Goal: Information Seeking & Learning: Learn about a topic

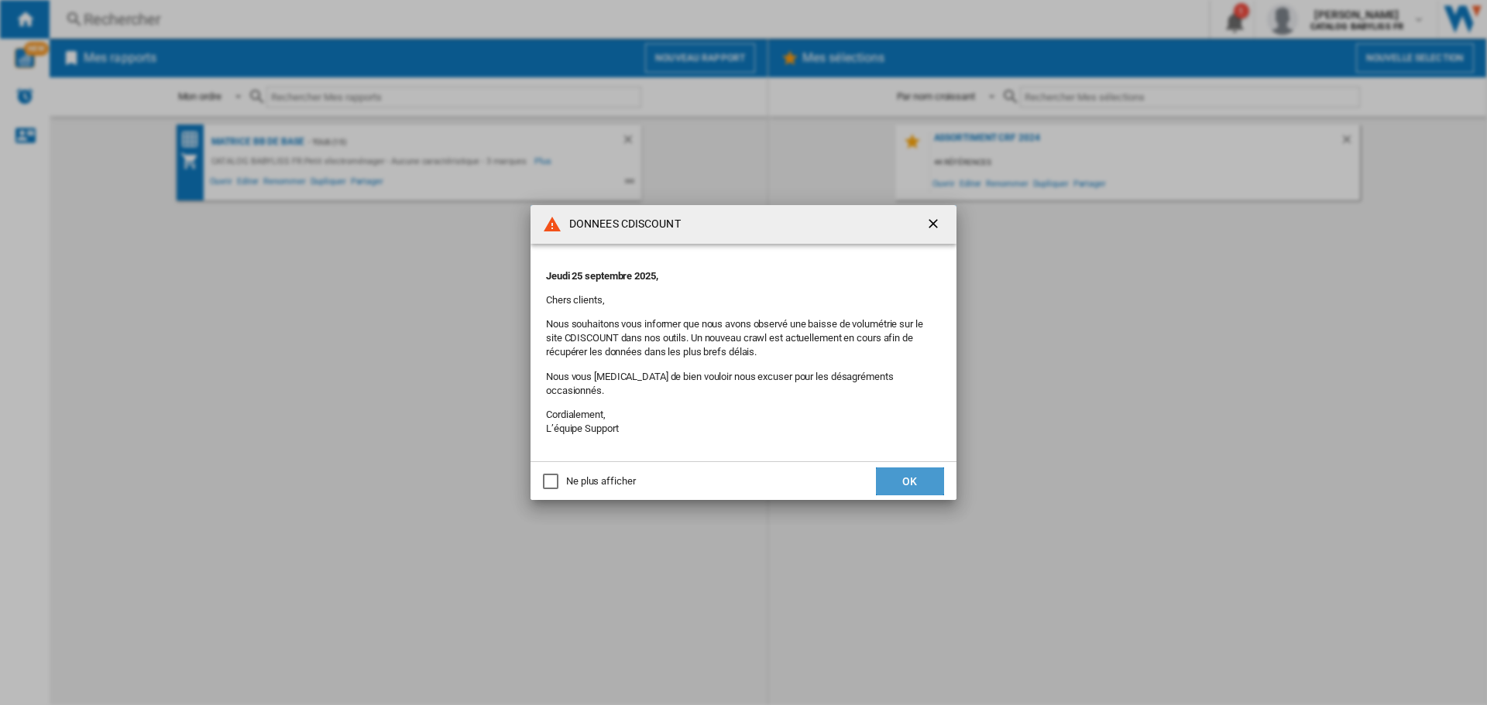
click at [921, 473] on button "OK" at bounding box center [910, 482] width 68 height 28
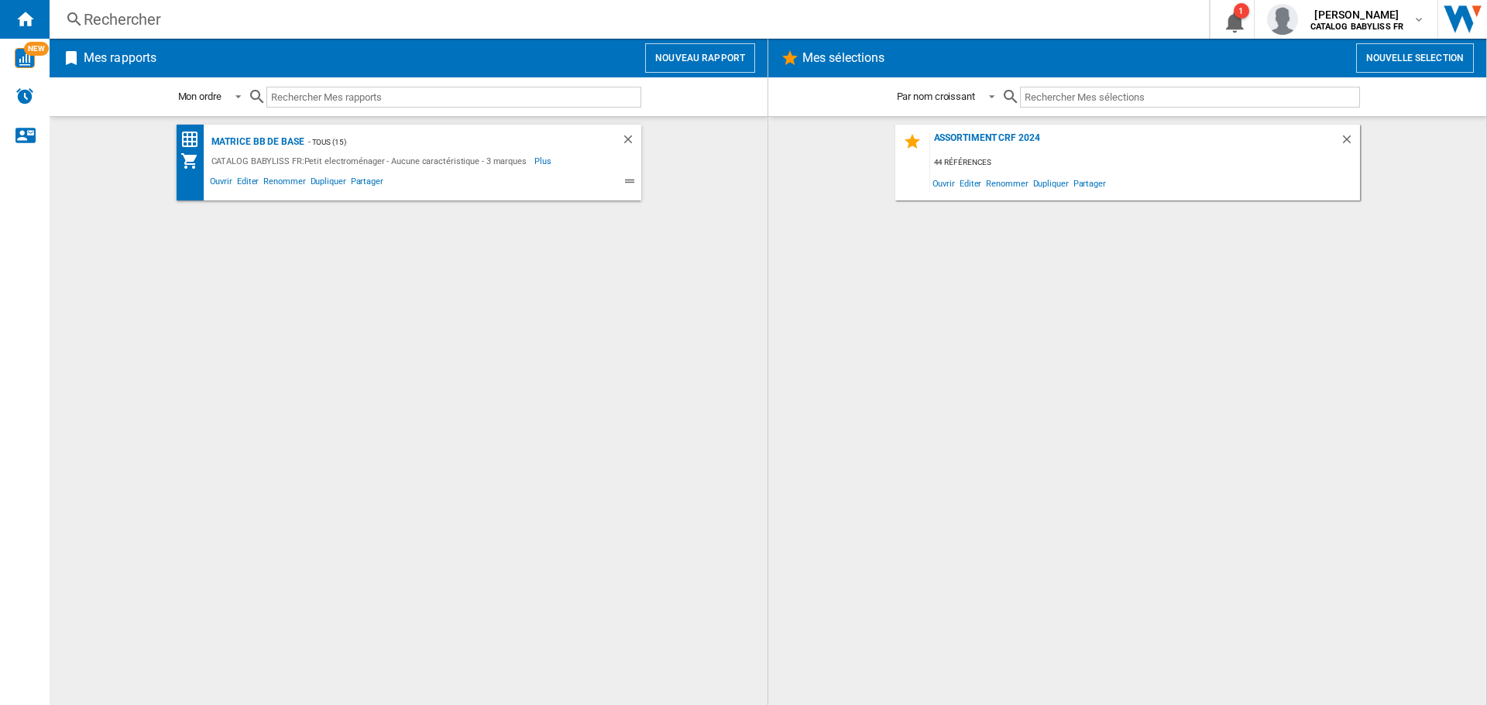
click at [211, 19] on div "Rechercher" at bounding box center [626, 20] width 1085 height 22
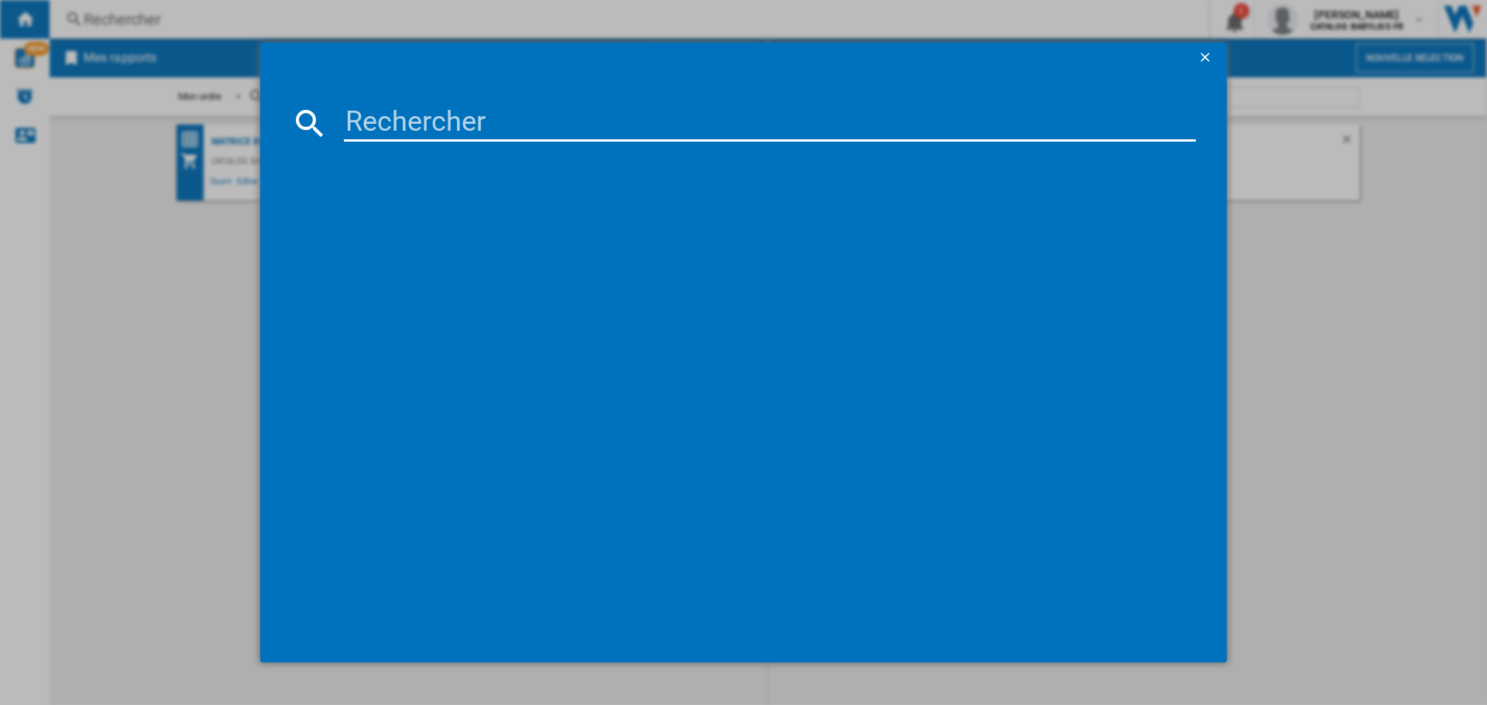
click at [391, 127] on input at bounding box center [770, 123] width 852 height 37
type input "D6555DE"
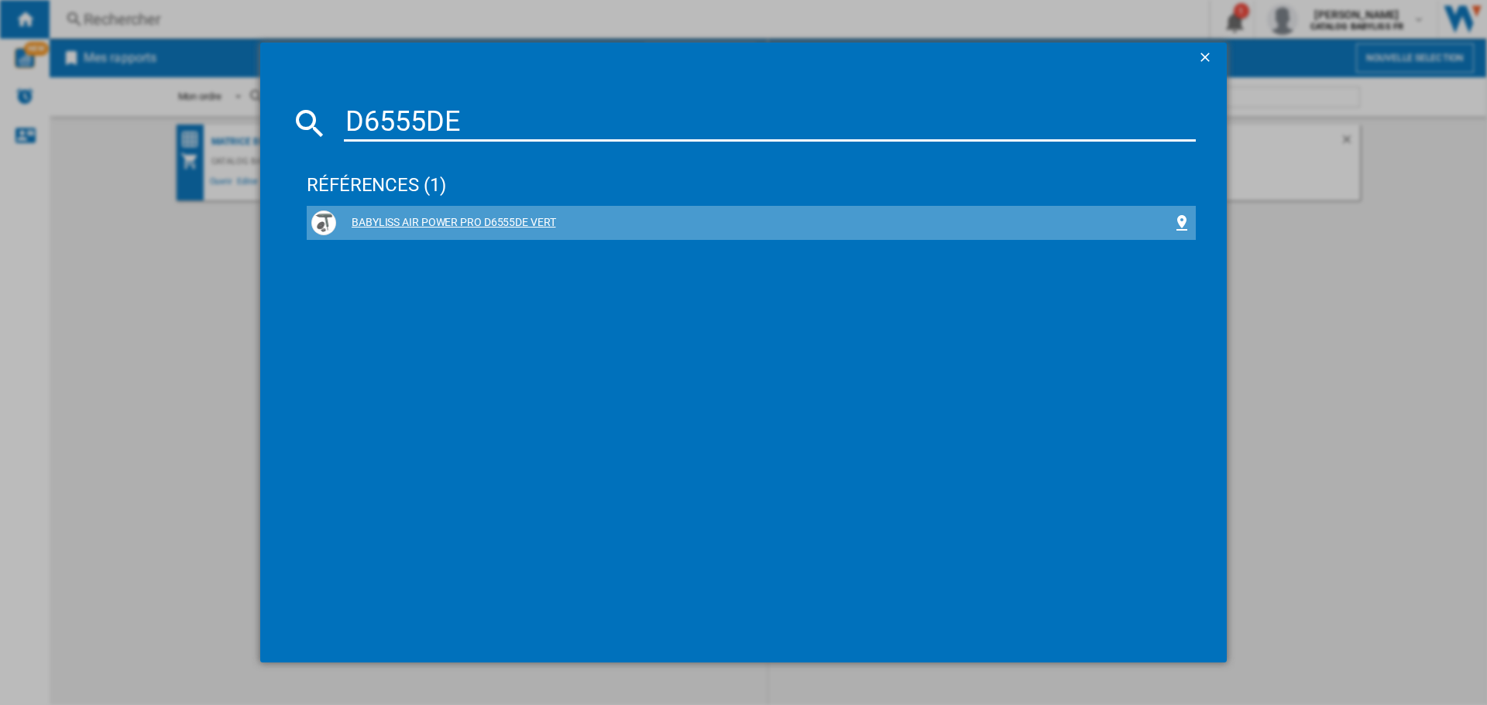
click at [453, 222] on div "BABYLISS AIR POWER PRO D6555DE VERT" at bounding box center [754, 222] width 836 height 15
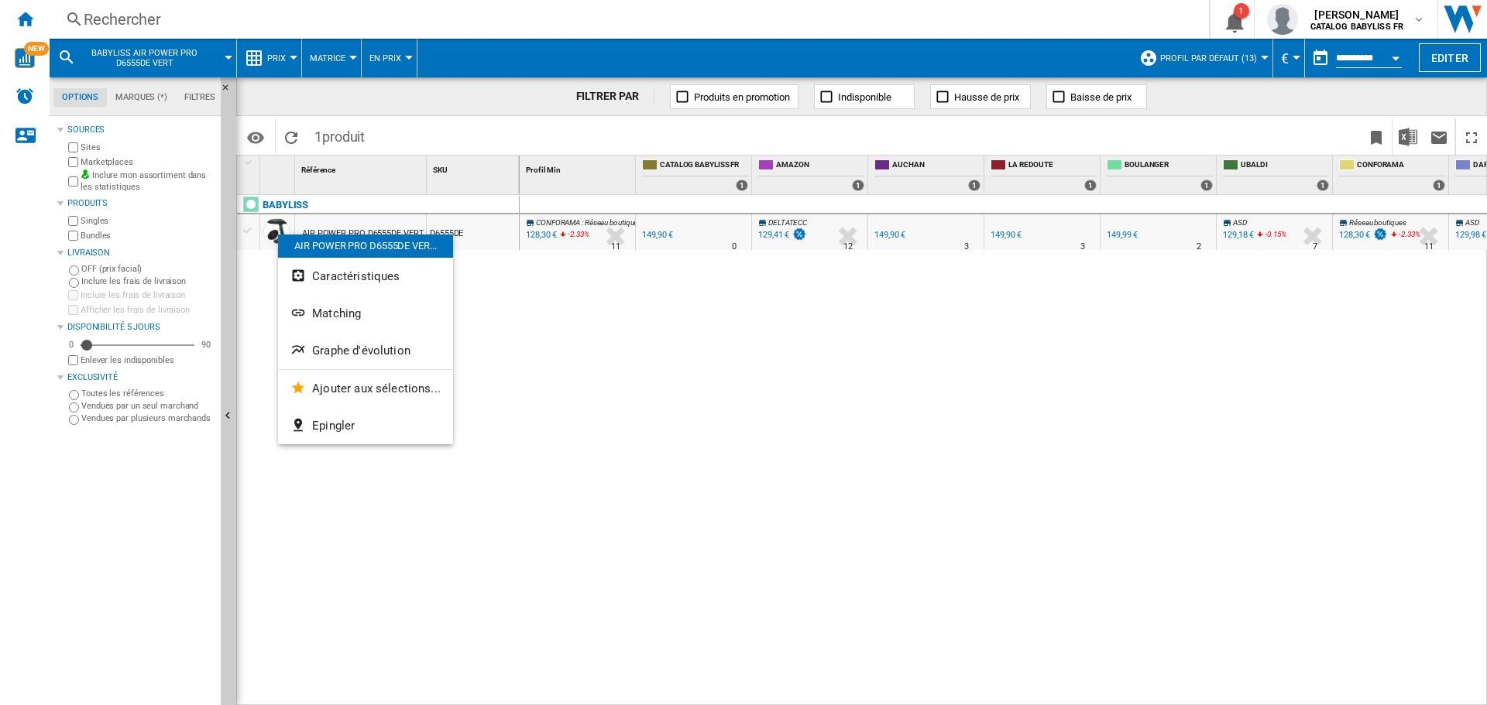
click at [71, 163] on div at bounding box center [743, 352] width 1487 height 705
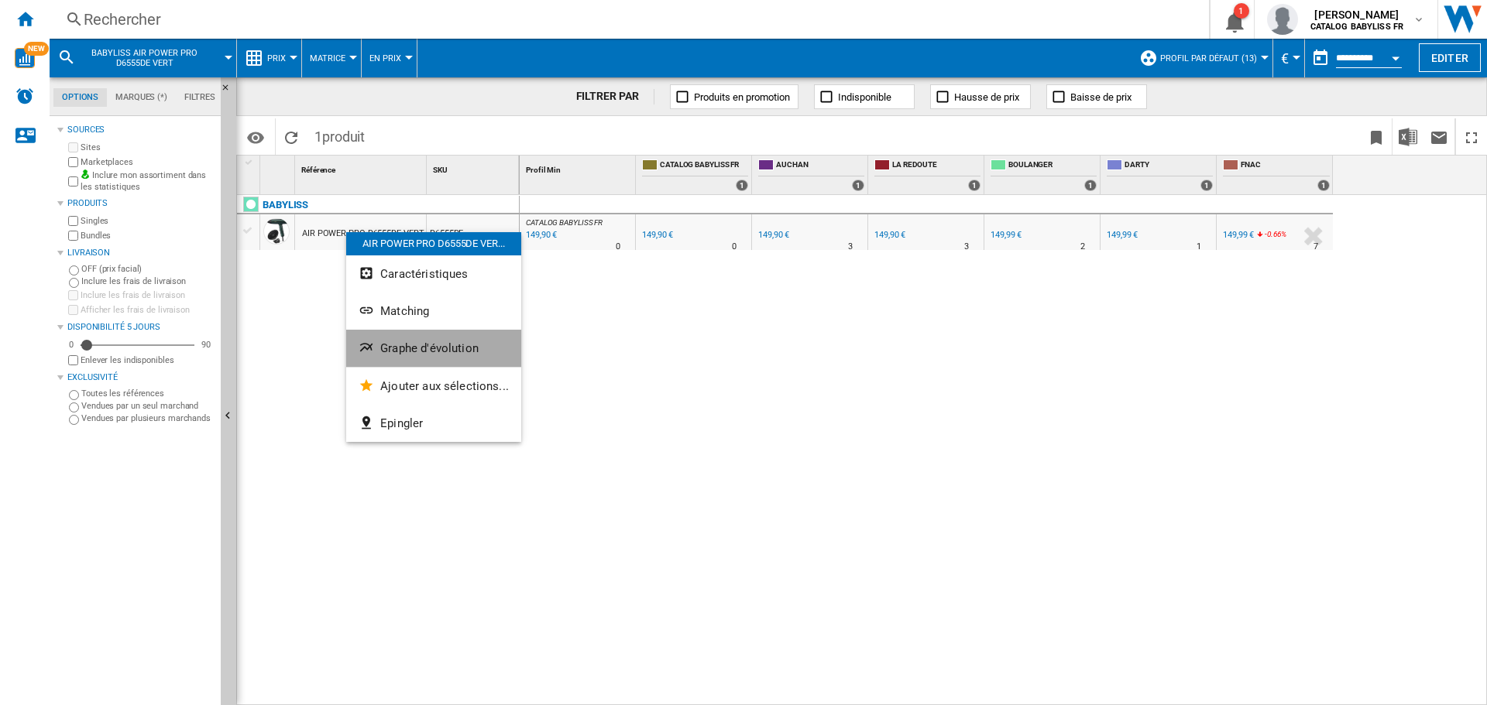
click at [437, 341] on span "Graphe d'évolution" at bounding box center [429, 348] width 98 height 14
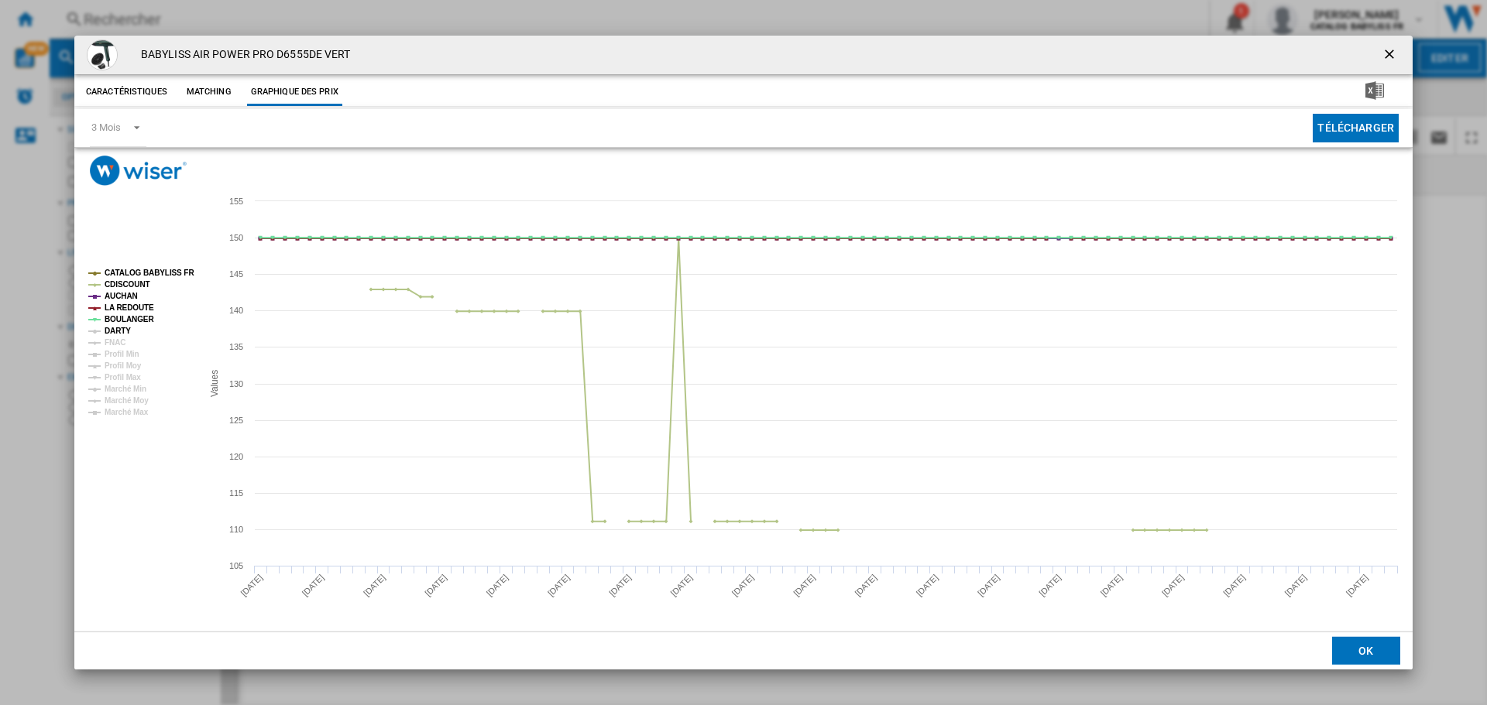
click at [115, 329] on tspan "DARTY" at bounding box center [118, 331] width 26 height 9
click at [117, 342] on tspan "FNAC" at bounding box center [115, 342] width 21 height 9
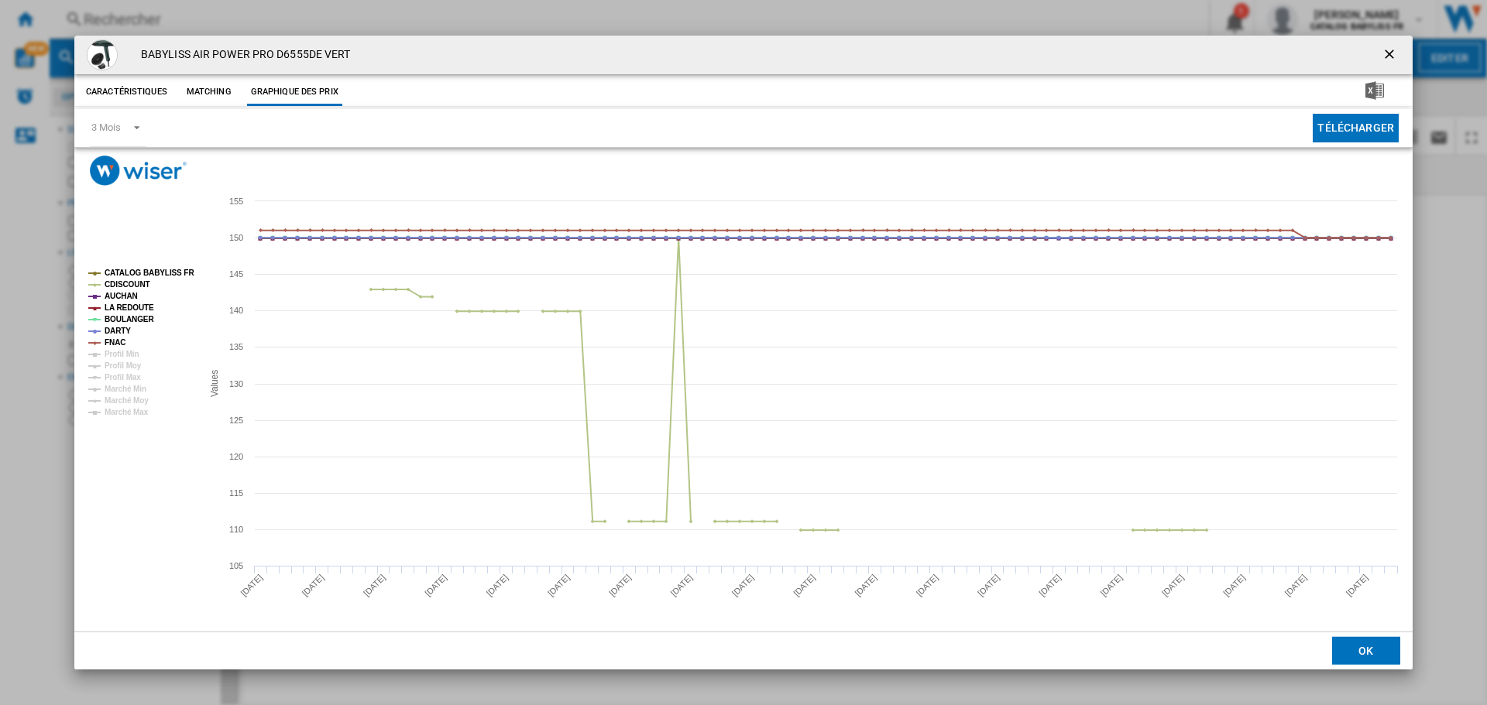
click at [1391, 53] on ng-md-icon "getI18NText('BUTTONS.CLOSE_DIALOG')" at bounding box center [1390, 55] width 19 height 19
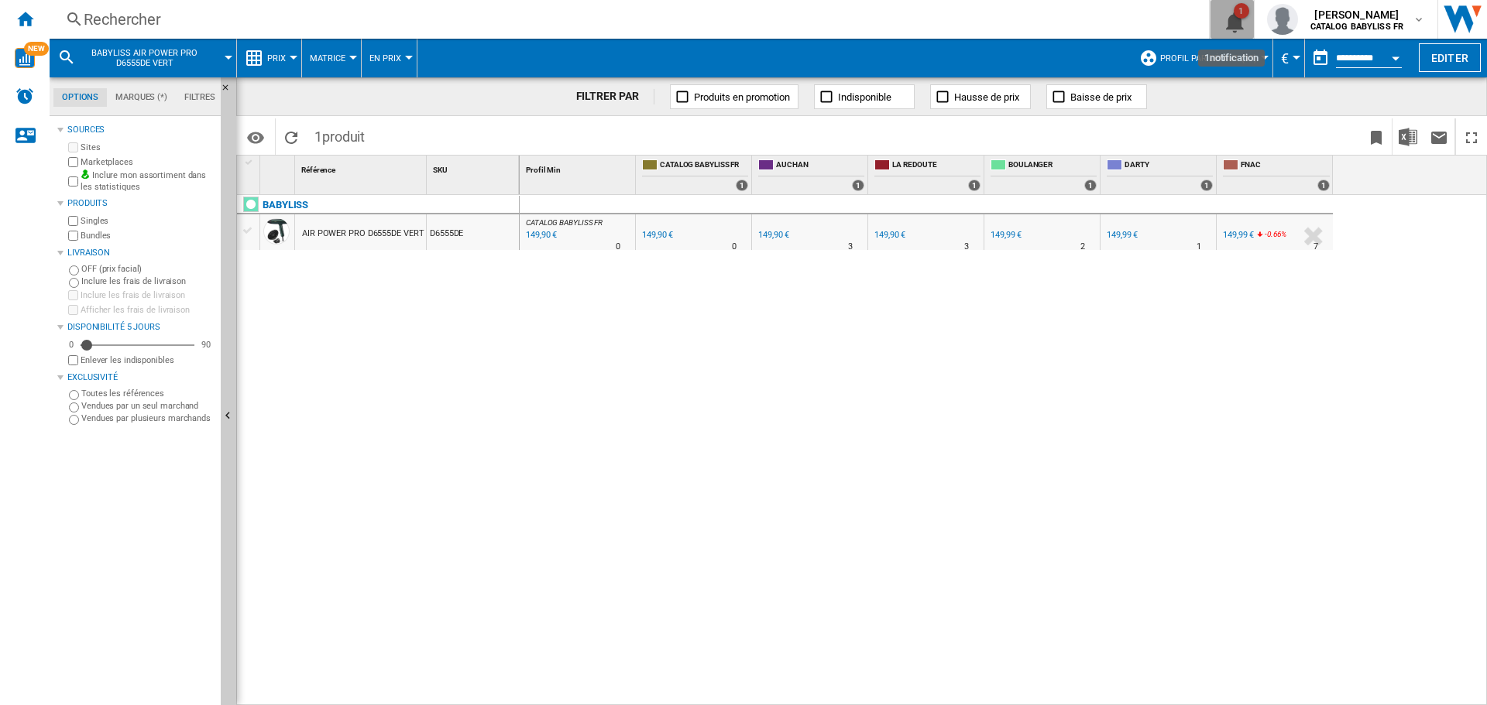
click at [1241, 18] on div "1" at bounding box center [1240, 10] width 15 height 15
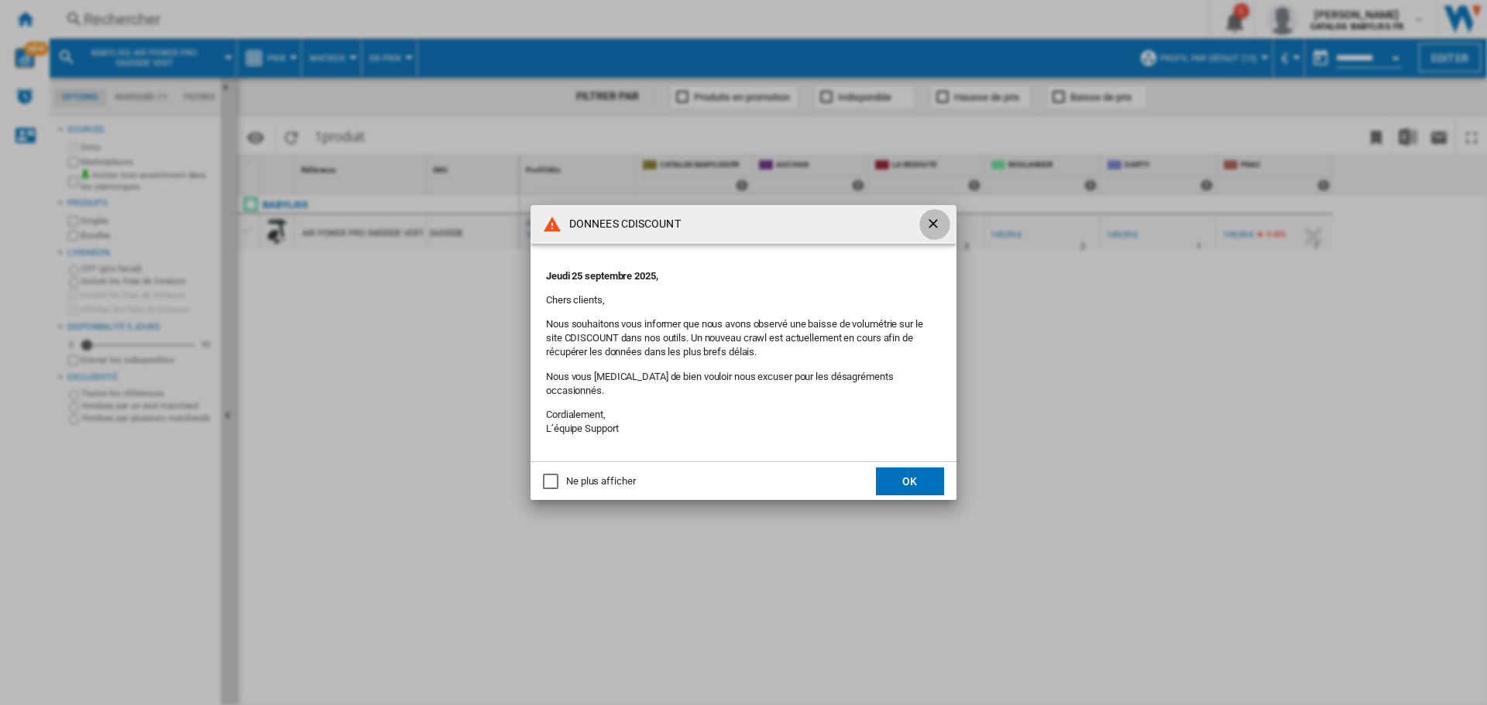
click at [932, 233] on ng-md-icon "getI18NText('BUTTONS.CLOSE_DIALOG')" at bounding box center [934, 225] width 19 height 19
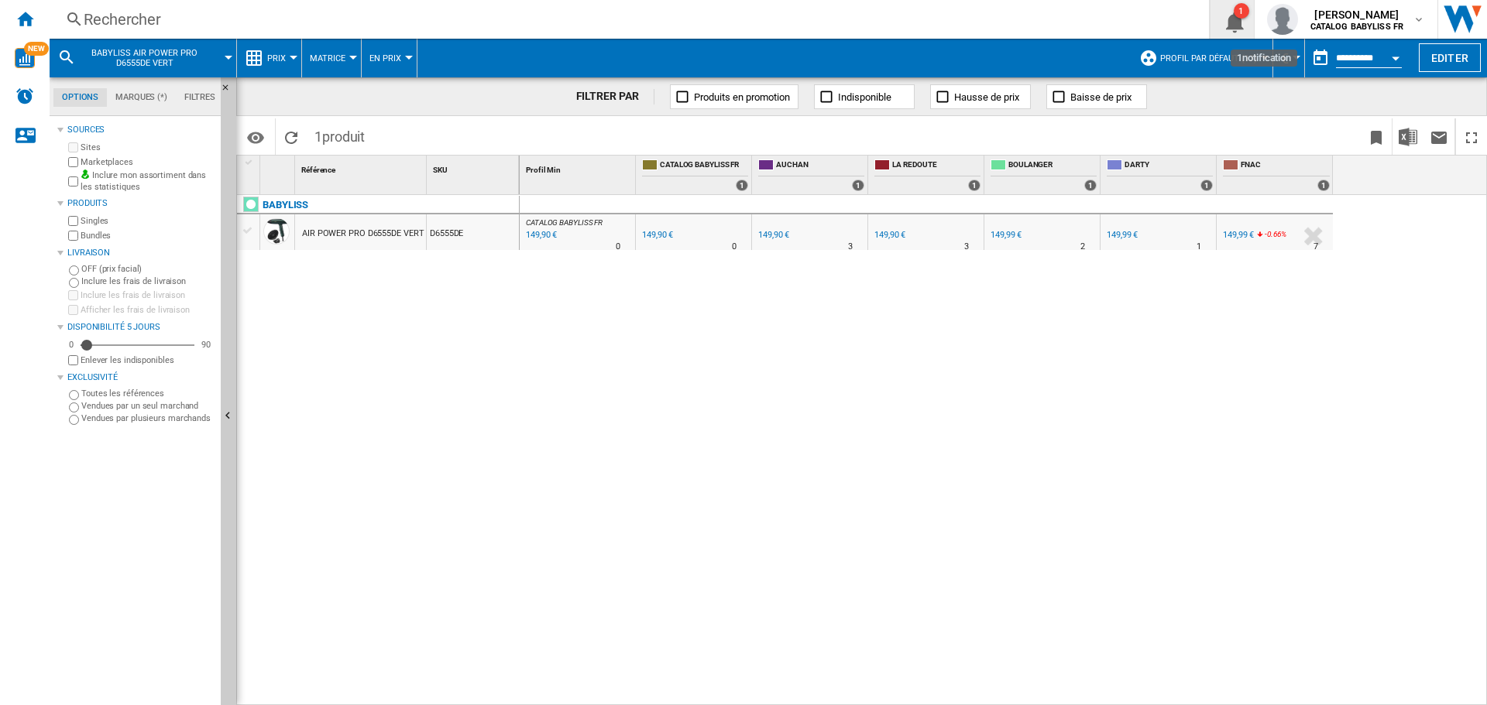
click at [1230, 22] on ng-md-icon "1\a notification" at bounding box center [1232, 19] width 19 height 19
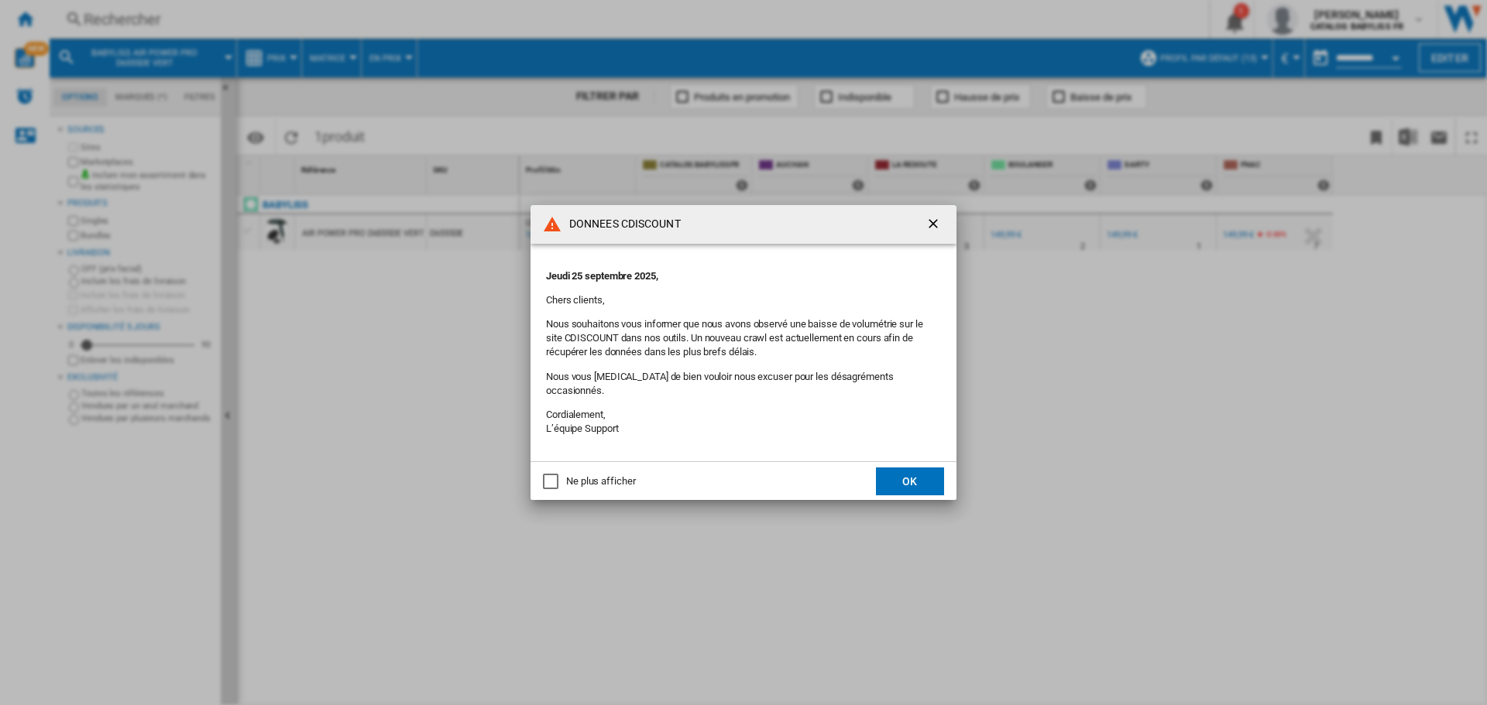
click at [1230, 22] on div "DONNEES CDISCOUNT Jeudi 25 septembre 2025, Chers clients, Nous souhaitons vous …" at bounding box center [743, 352] width 1487 height 705
